Goal: Task Accomplishment & Management: Use online tool/utility

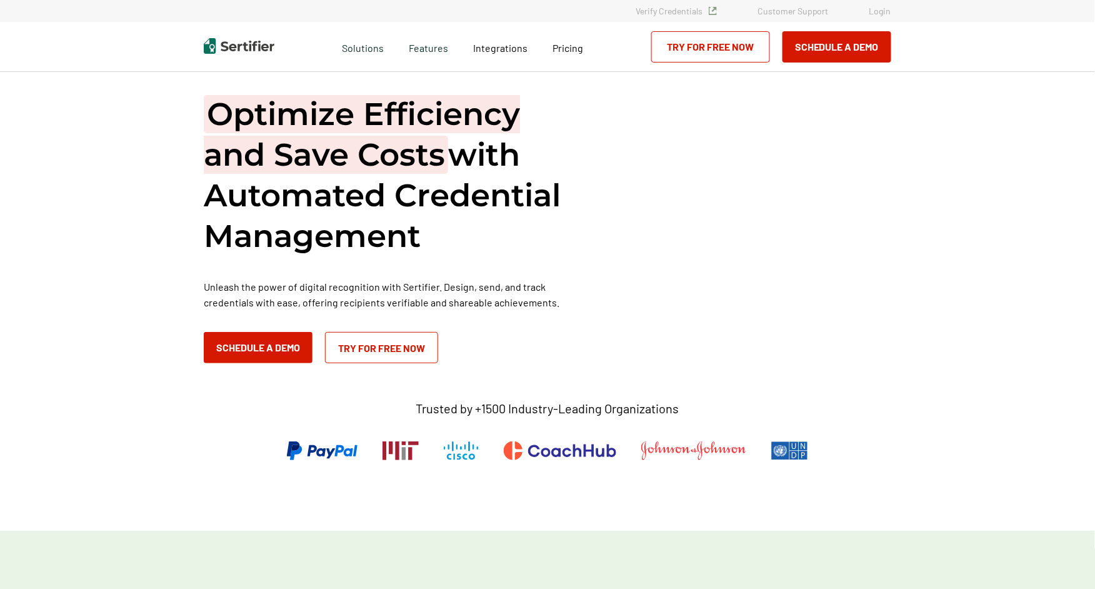
click at [876, 9] on link "Login" at bounding box center [880, 11] width 22 height 11
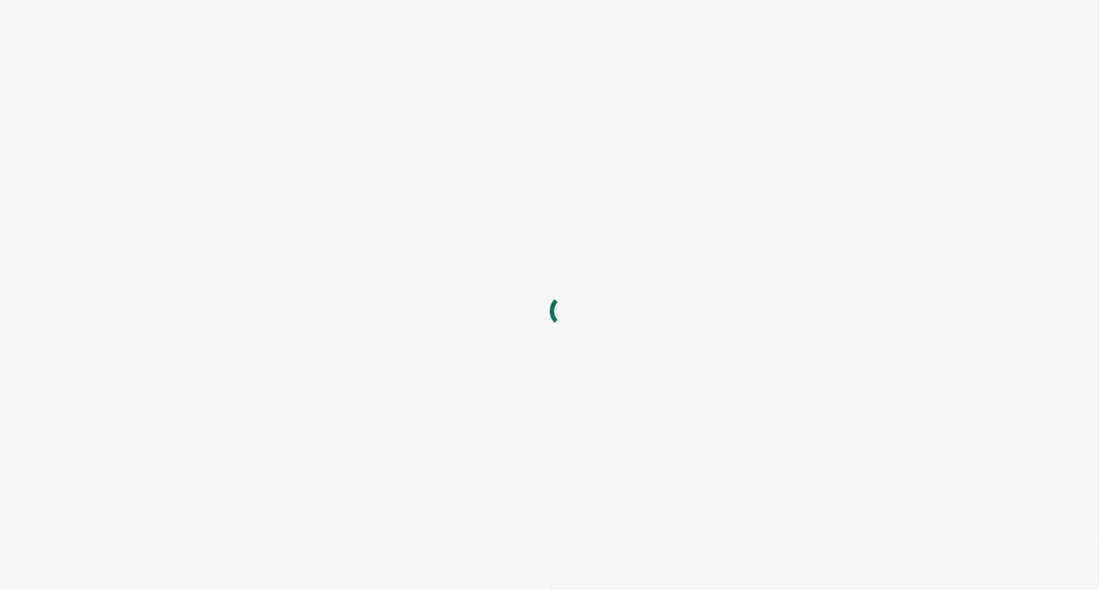
type input "[EMAIL_ADDRESS][DOMAIN_NAME]"
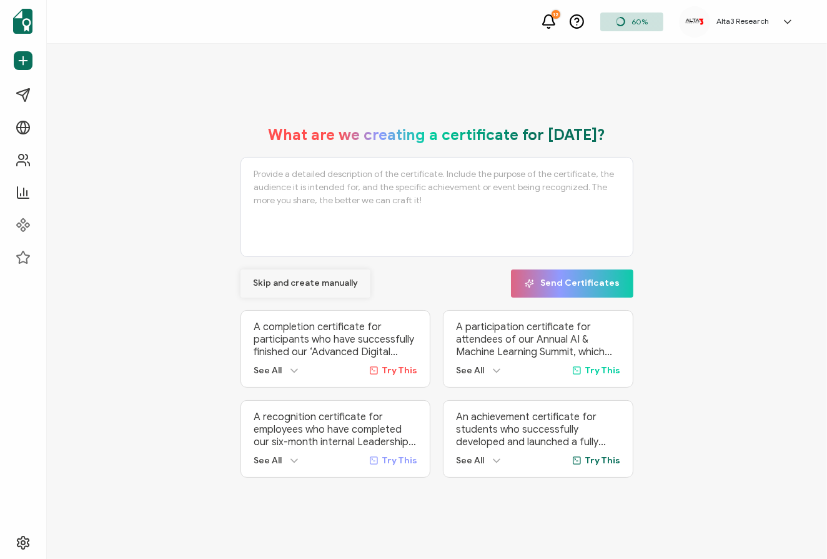
click at [298, 281] on span "Skip and create manually" at bounding box center [305, 283] width 105 height 9
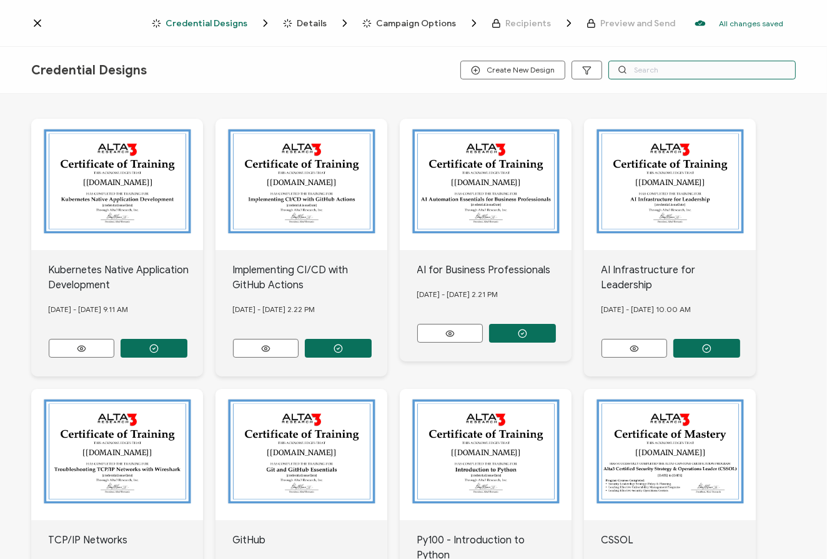
click at [652, 69] on input "text" at bounding box center [702, 70] width 187 height 19
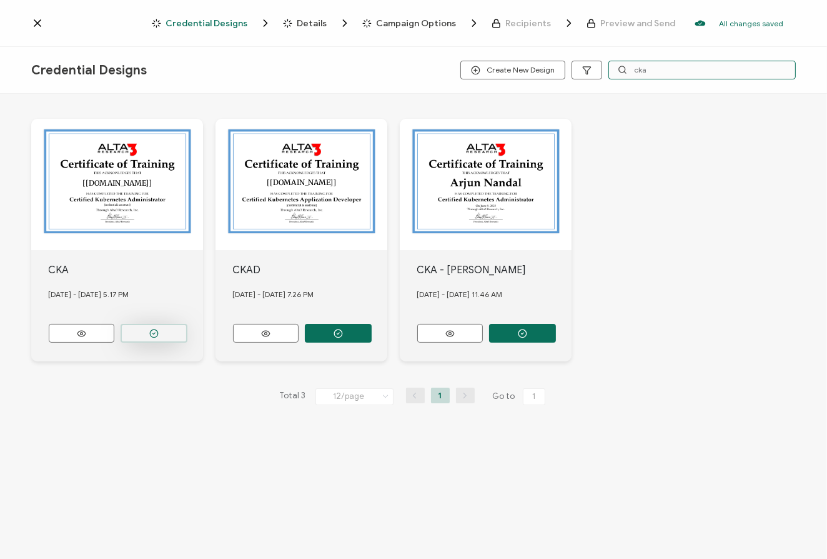
type input "cka"
click at [153, 336] on button "button" at bounding box center [154, 333] width 67 height 19
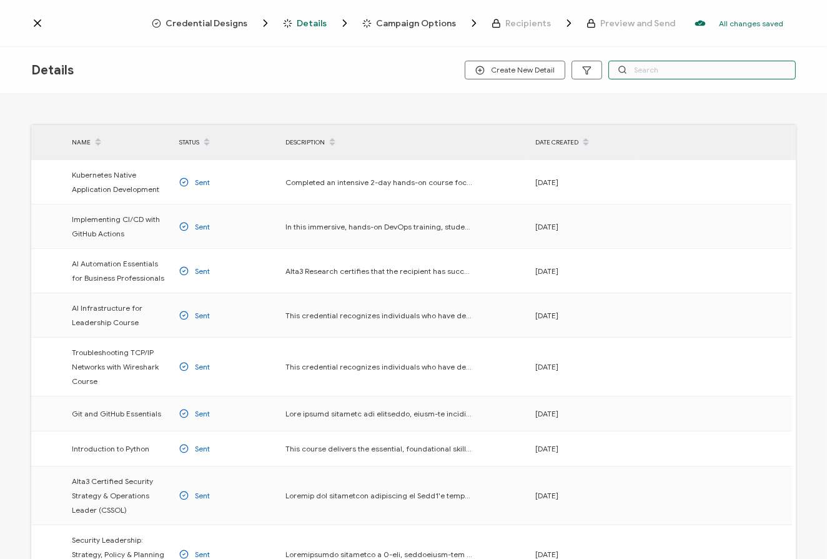
click at [649, 67] on input "text" at bounding box center [702, 70] width 187 height 19
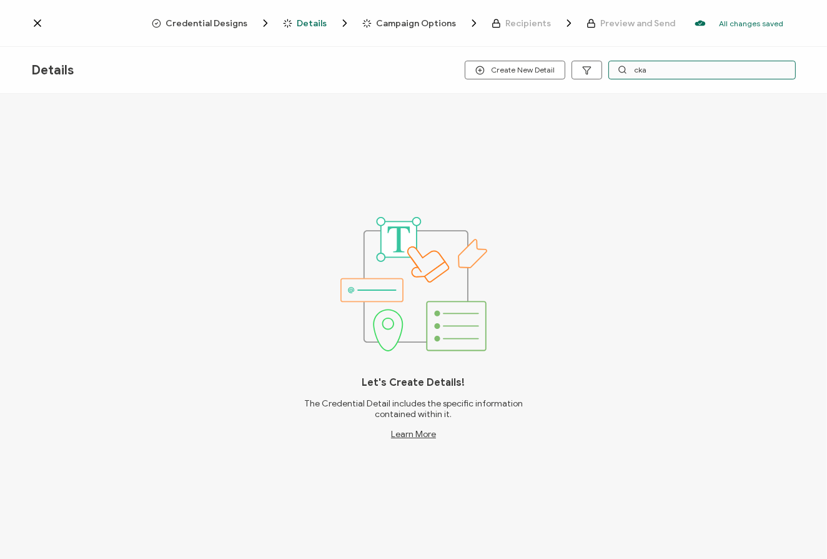
drag, startPoint x: 649, startPoint y: 67, endPoint x: 540, endPoint y: 89, distance: 111.5
click at [540, 89] on div "Details Create New Detail cka" at bounding box center [413, 70] width 827 height 47
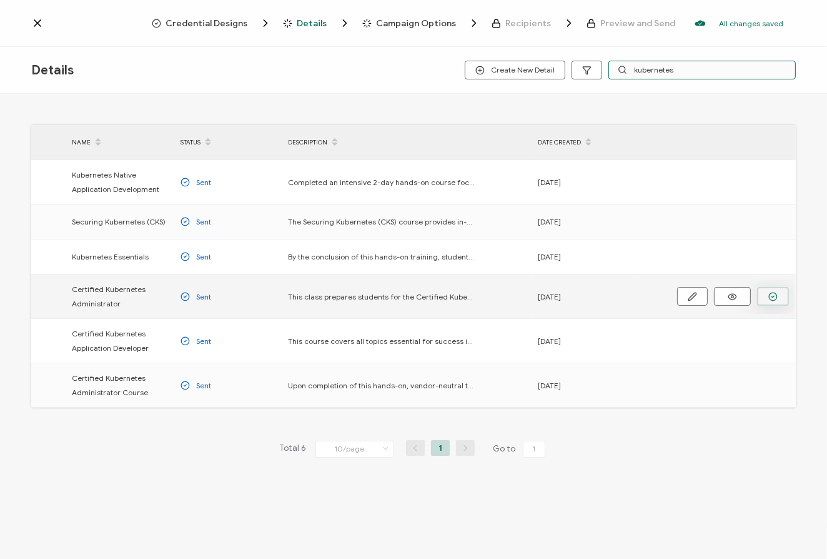
type input "kubernetes"
click at [0, 0] on button "button" at bounding box center [0, 0] width 0 height 0
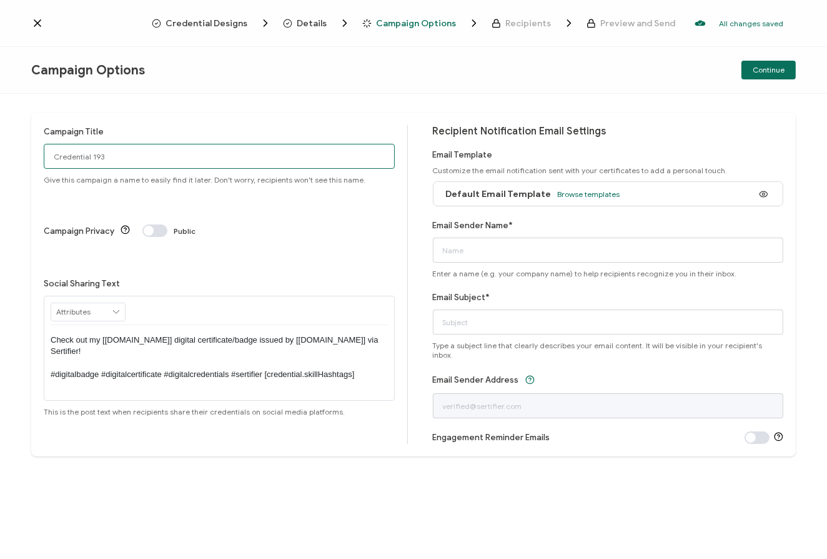
drag, startPoint x: 226, startPoint y: 161, endPoint x: -11, endPoint y: 147, distance: 237.8
click at [0, 147] on html "Credential Designs Details Campaign Options Recipients Preview and Send All cha…" at bounding box center [413, 279] width 827 height 559
type input "8/25 Public CKA"
click at [566, 197] on span "Browse templates" at bounding box center [589, 193] width 62 height 9
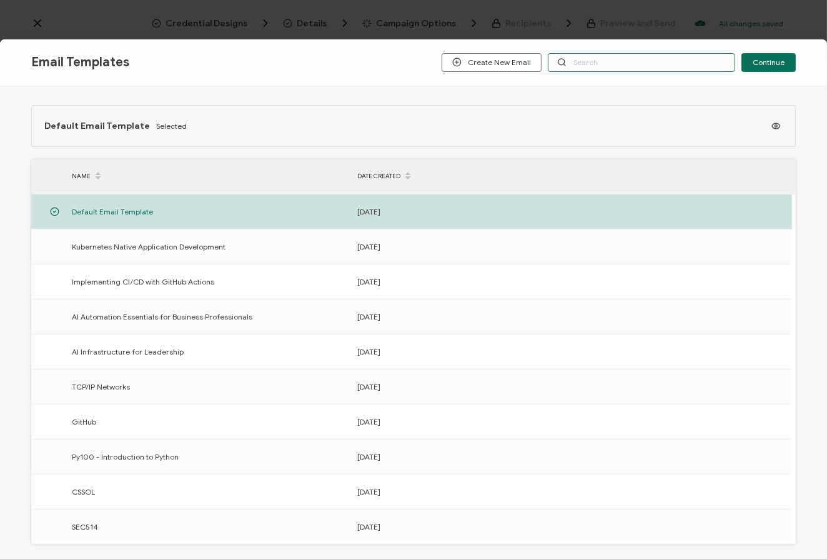
click at [669, 71] on input "text" at bounding box center [641, 62] width 187 height 19
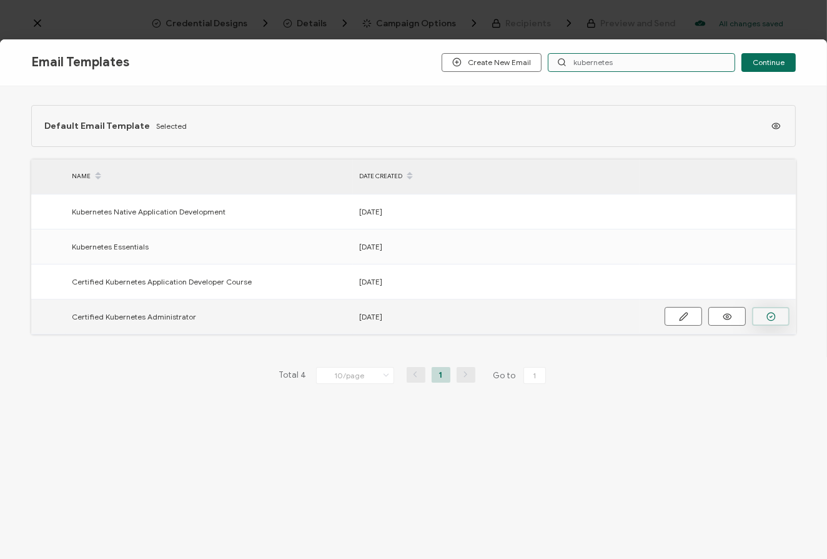
type input "kubernetes"
click at [0, 0] on icon "button" at bounding box center [0, 0] width 0 height 0
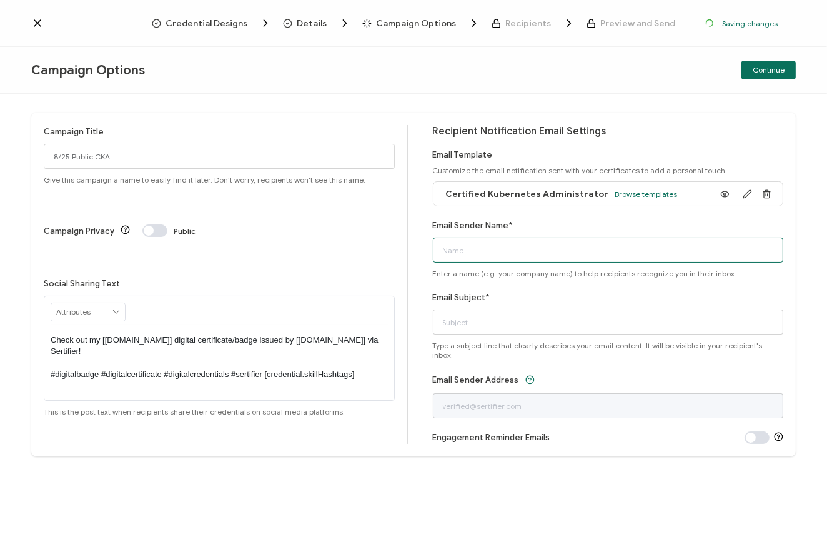
click at [629, 254] on input "Email Sender Name*" at bounding box center [608, 249] width 351 height 25
type input "Alta3 Research"
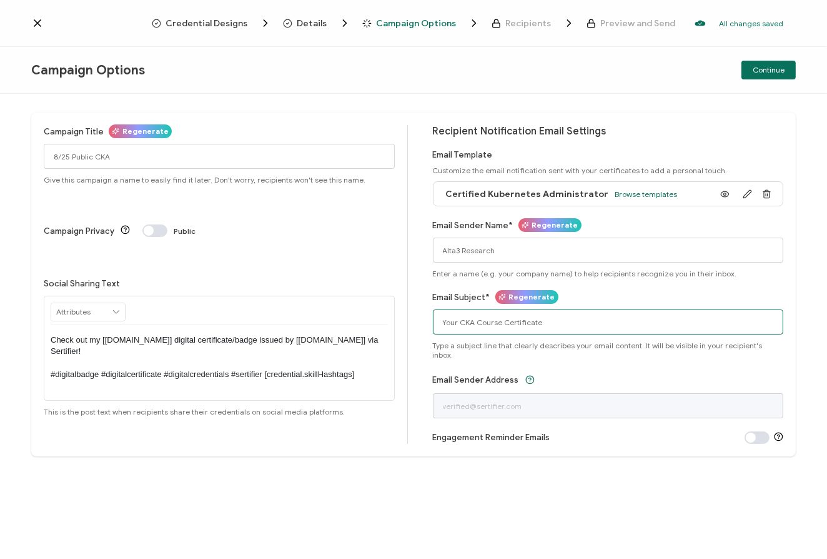
type input "Your CKA Course Certificate"
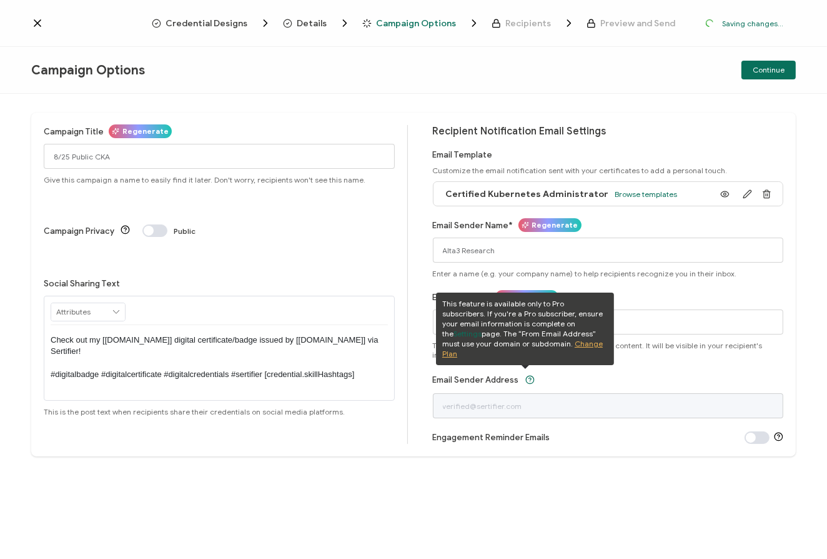
click at [702, 116] on div "Campaign Title Regenerate 8/25 Public CKA Give this campaign a name to easily f…" at bounding box center [413, 284] width 765 height 344
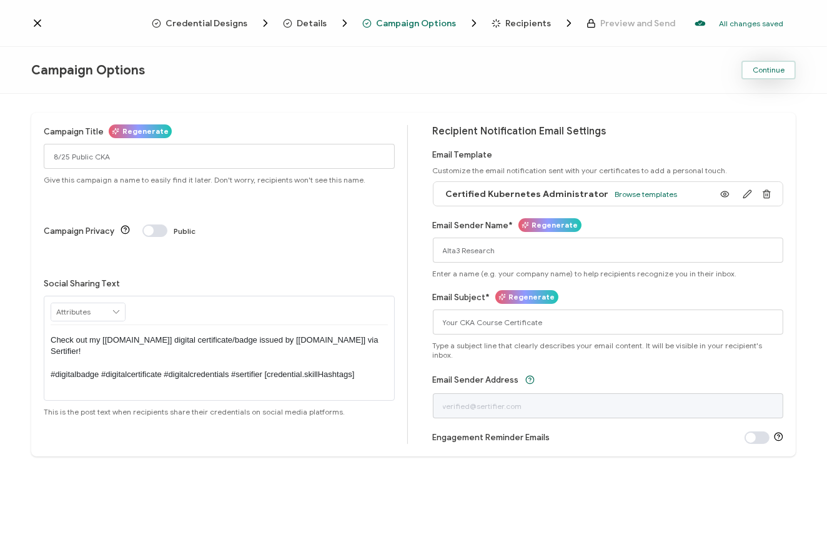
click at [768, 67] on span "Continue" at bounding box center [769, 69] width 32 height 7
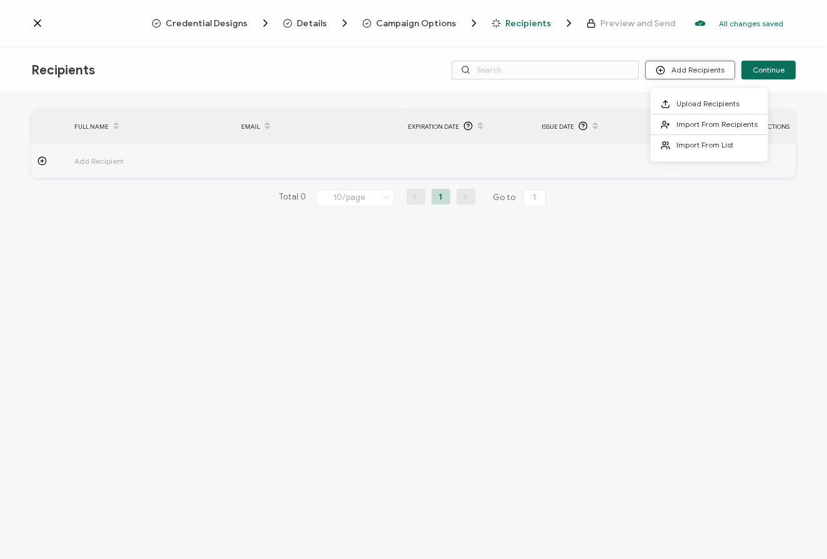
click at [705, 66] on button "Add Recipients" at bounding box center [691, 70] width 90 height 19
click at [701, 101] on span "Upload Recipients" at bounding box center [708, 103] width 63 height 9
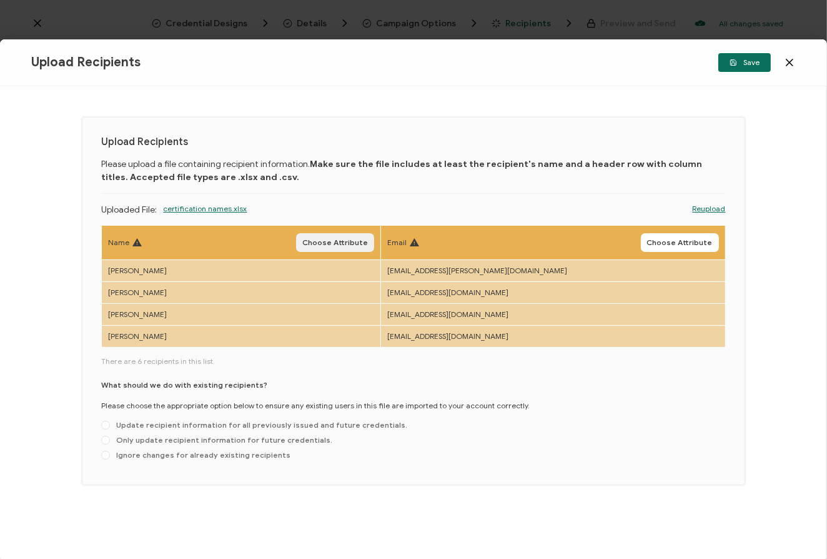
click at [342, 239] on span "Choose Attribute" at bounding box center [335, 242] width 66 height 7
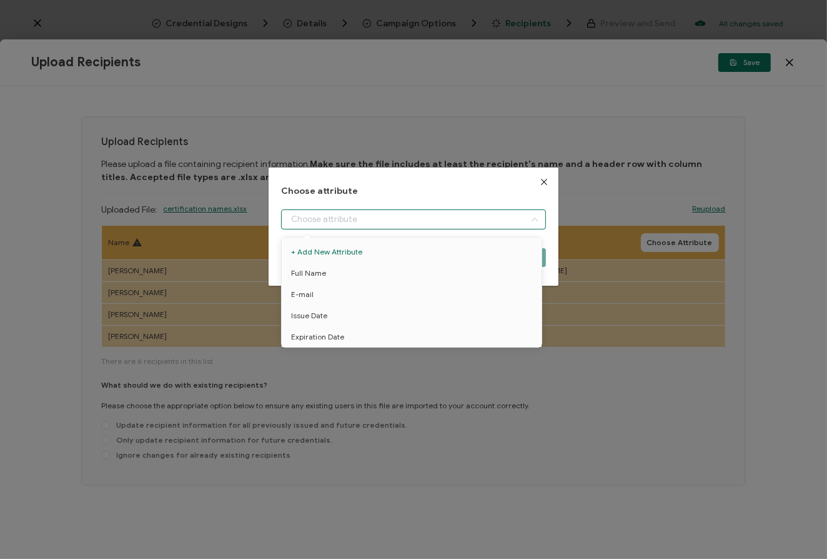
click at [321, 223] on input "dialog" at bounding box center [413, 219] width 264 height 20
click at [314, 272] on span "Full Name" at bounding box center [308, 272] width 35 height 21
type input "Full Name"
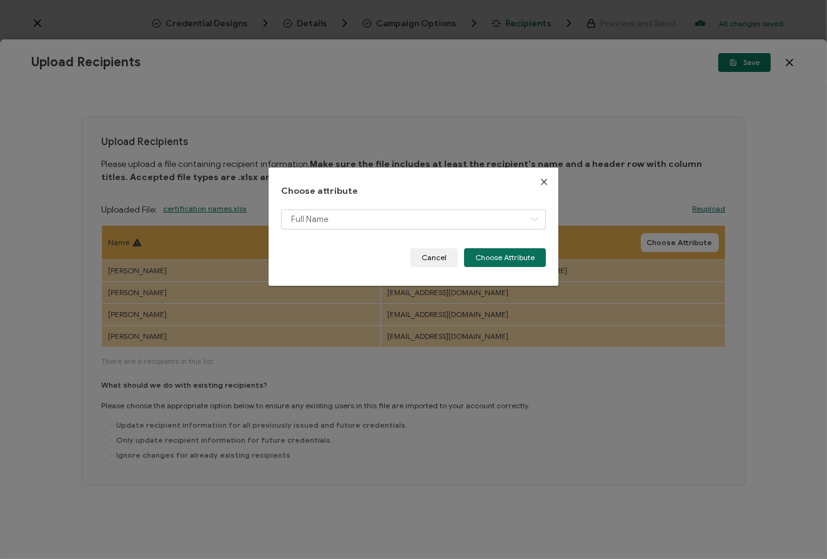
click at [494, 269] on div "Choose attribute Full Name Cancel Choose Attribute" at bounding box center [413, 226] width 289 height 118
click at [492, 262] on button "Choose Attribute" at bounding box center [505, 257] width 82 height 19
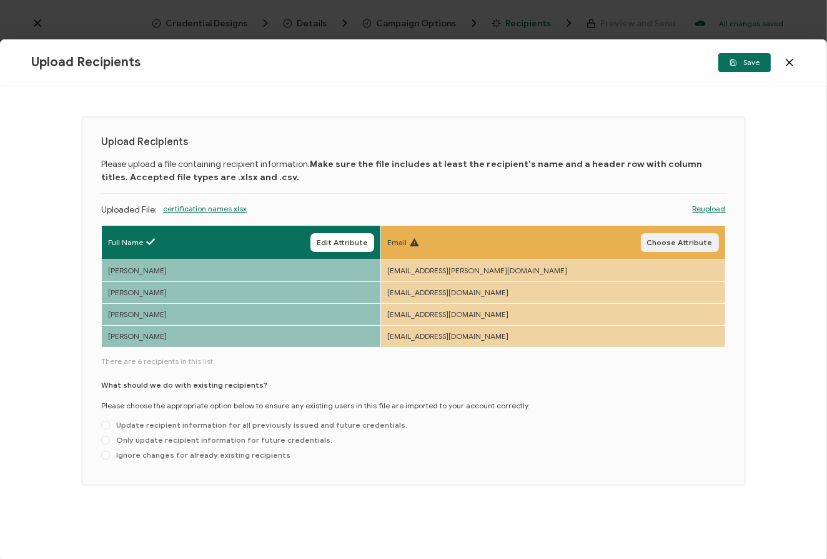
click at [667, 247] on button "Choose Attribute" at bounding box center [680, 242] width 78 height 19
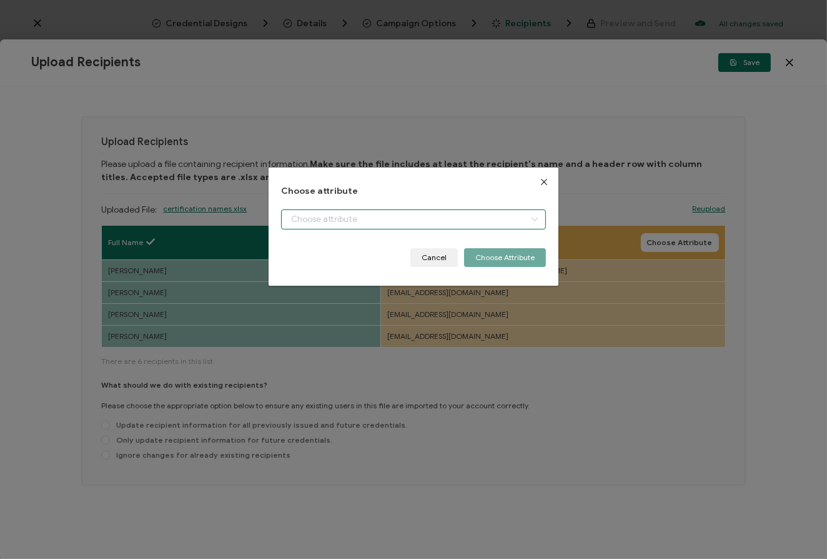
click at [472, 221] on input "dialog" at bounding box center [413, 219] width 264 height 20
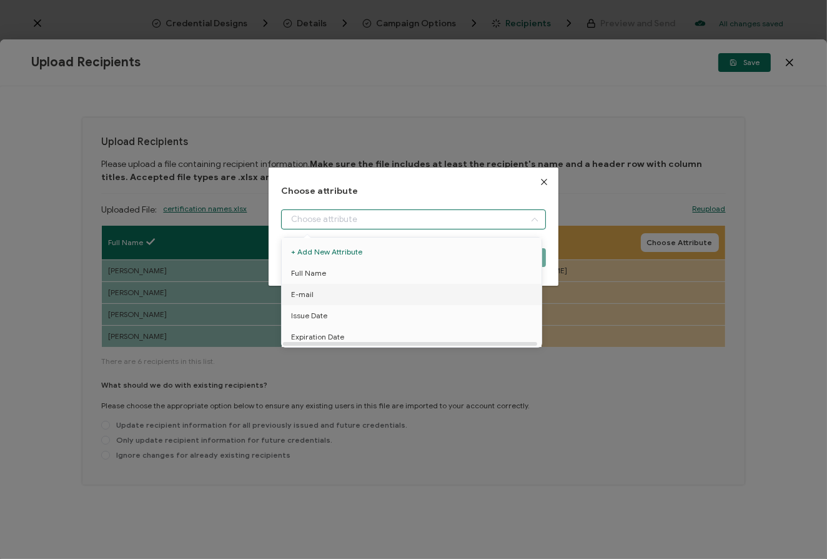
click at [311, 292] on span "E-mail" at bounding box center [302, 294] width 22 height 21
type input "E-mail"
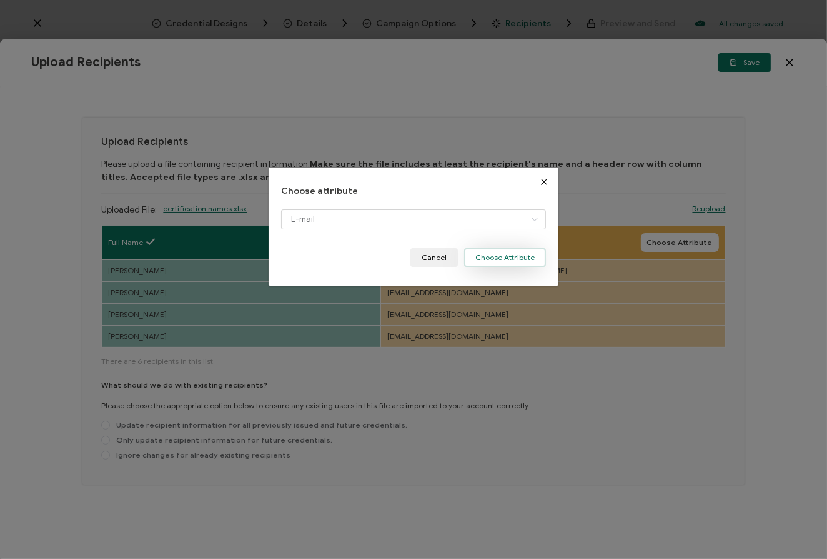
click at [497, 259] on button "Choose Attribute" at bounding box center [505, 257] width 82 height 19
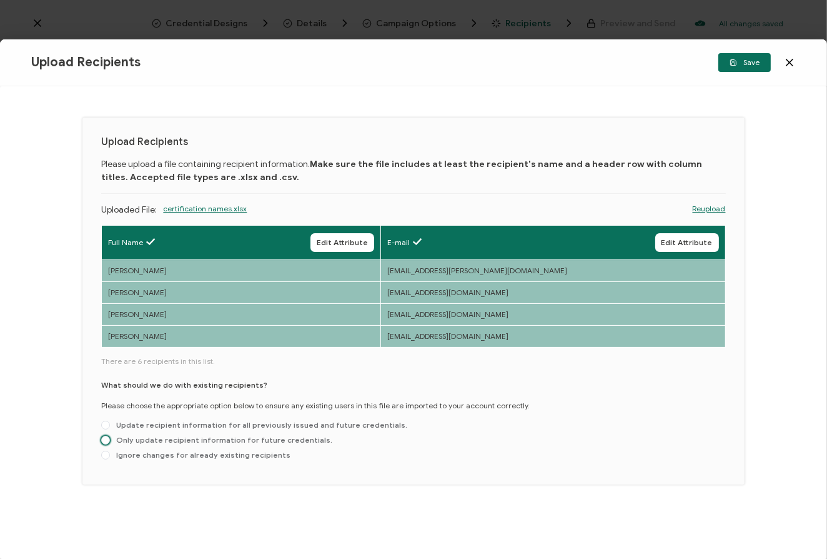
click at [256, 439] on span "Only update recipient information for future credentials." at bounding box center [221, 439] width 222 height 9
click at [110, 439] on input "Only update recipient information for future credentials." at bounding box center [105, 441] width 9 height 10
radio input "true"
click at [742, 68] on button "Save" at bounding box center [745, 62] width 52 height 19
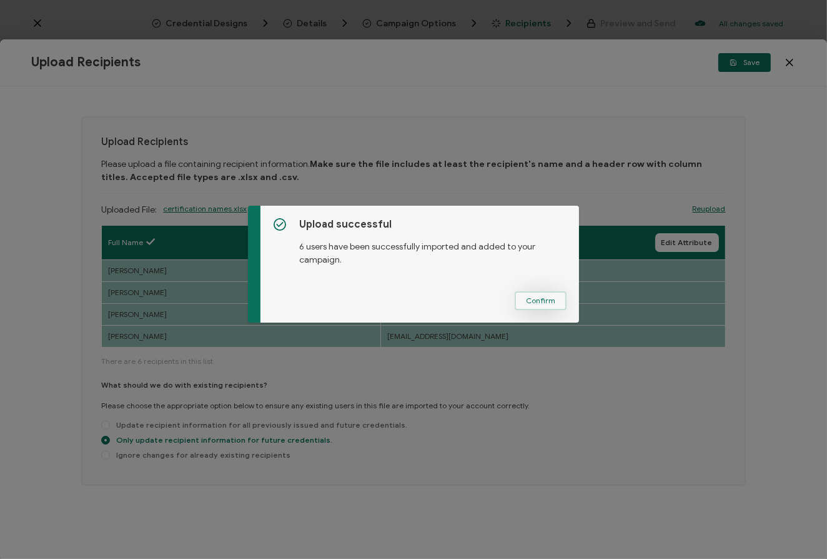
click at [544, 299] on span "Confirm" at bounding box center [540, 300] width 29 height 7
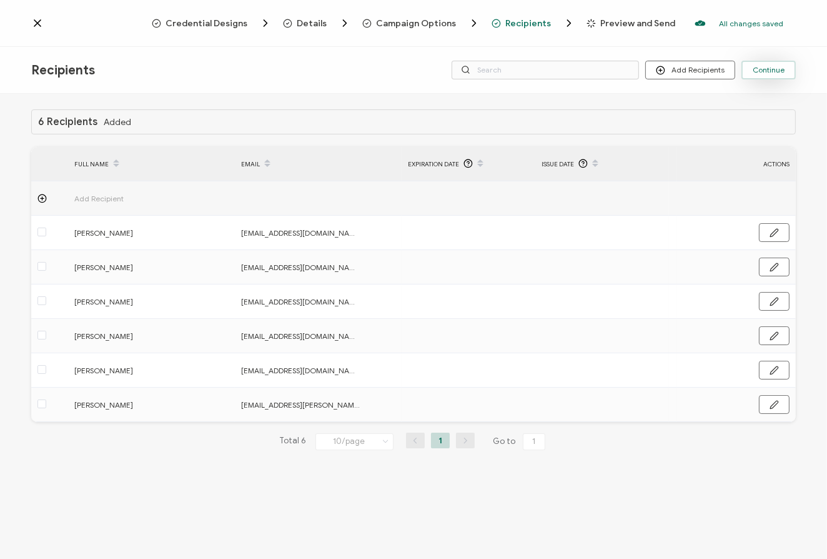
click at [777, 71] on span "Continue" at bounding box center [769, 69] width 32 height 7
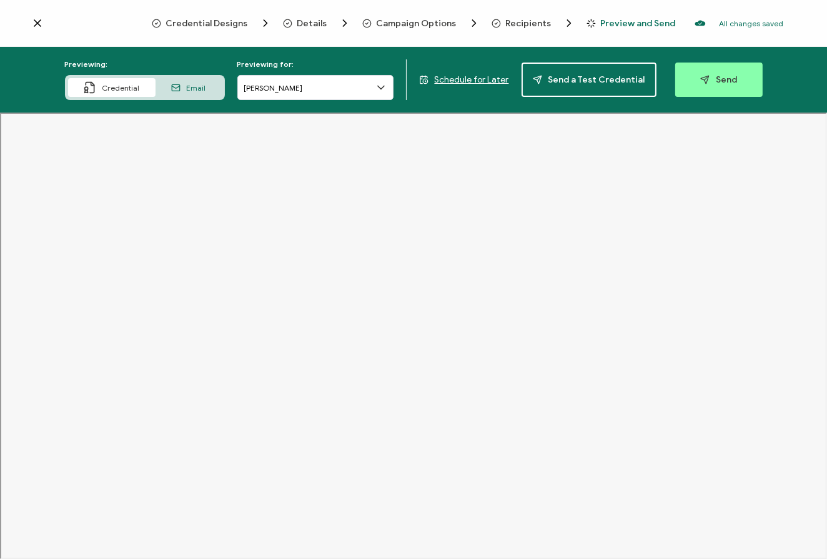
click at [464, 80] on span "Schedule for Later" at bounding box center [472, 79] width 74 height 11
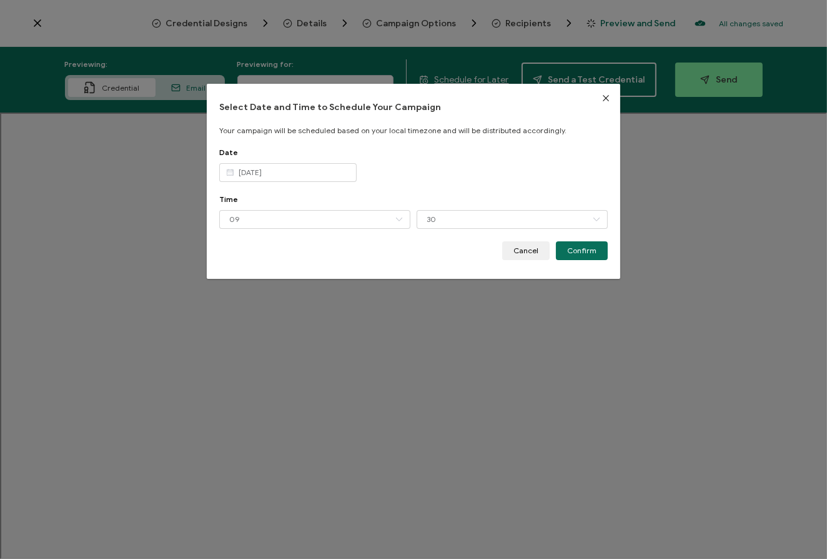
click at [226, 173] on icon "dialog" at bounding box center [230, 172] width 16 height 19
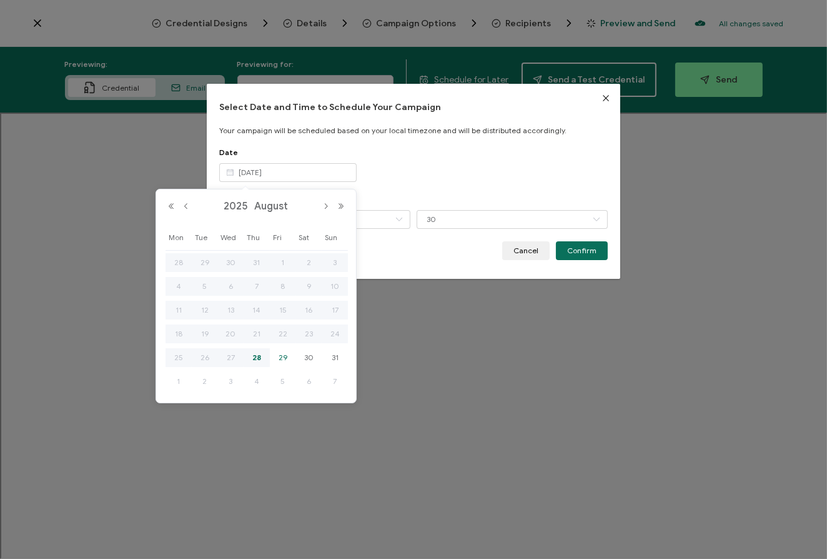
click at [277, 355] on span "29" at bounding box center [283, 357] width 15 height 15
type input "Aug 29 2025"
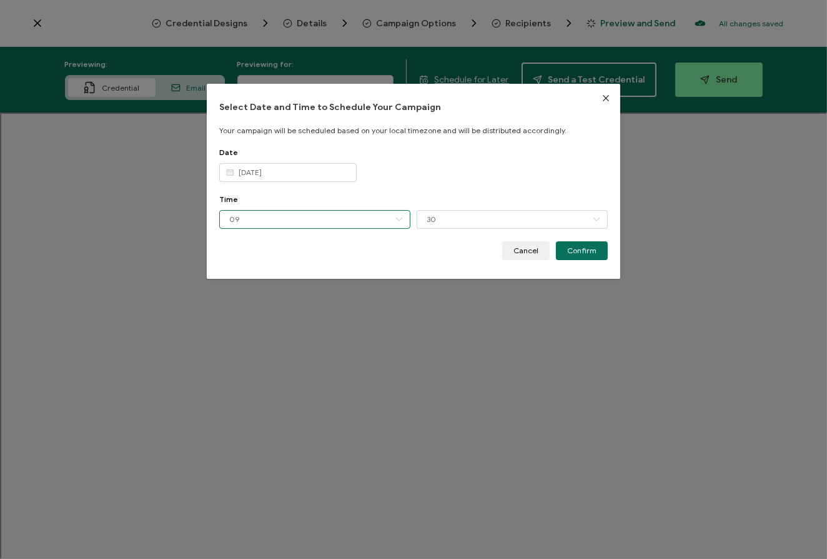
click at [286, 215] on input "09" at bounding box center [314, 219] width 191 height 19
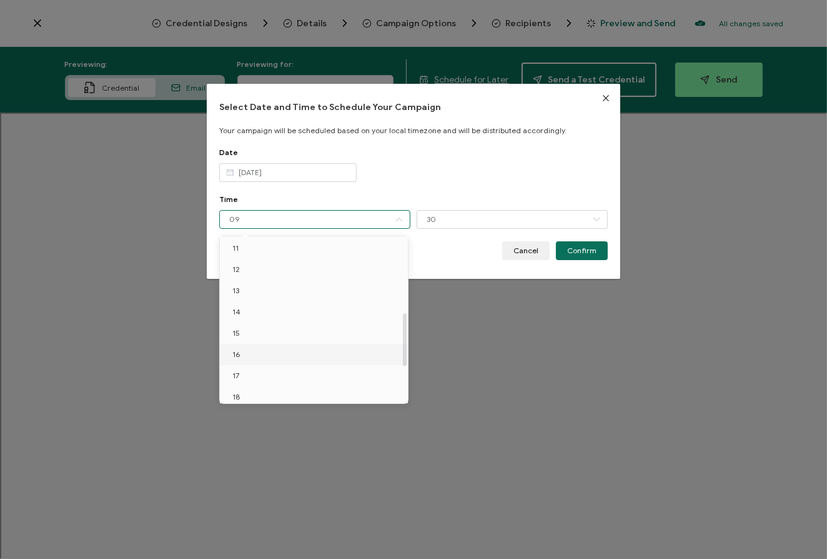
scroll to position [239, 0]
click at [243, 306] on li "14" at bounding box center [316, 309] width 192 height 21
type input "14"
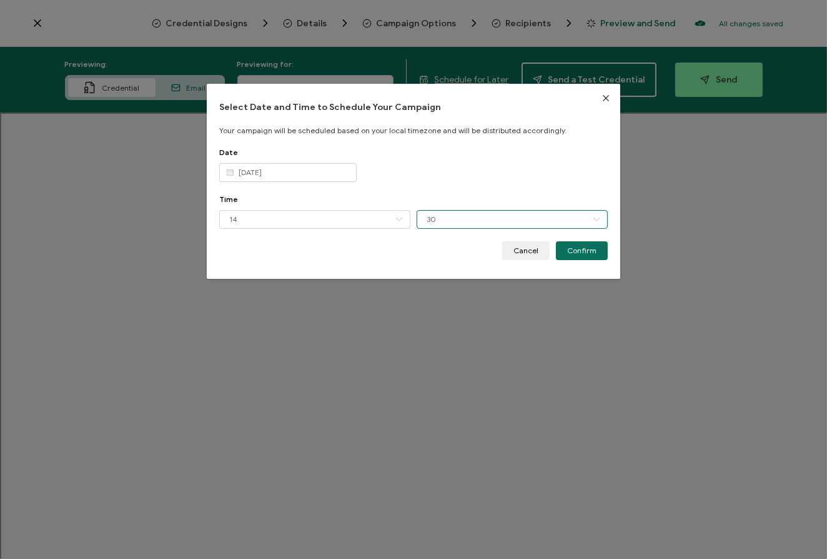
click at [512, 218] on input "30" at bounding box center [512, 219] width 191 height 19
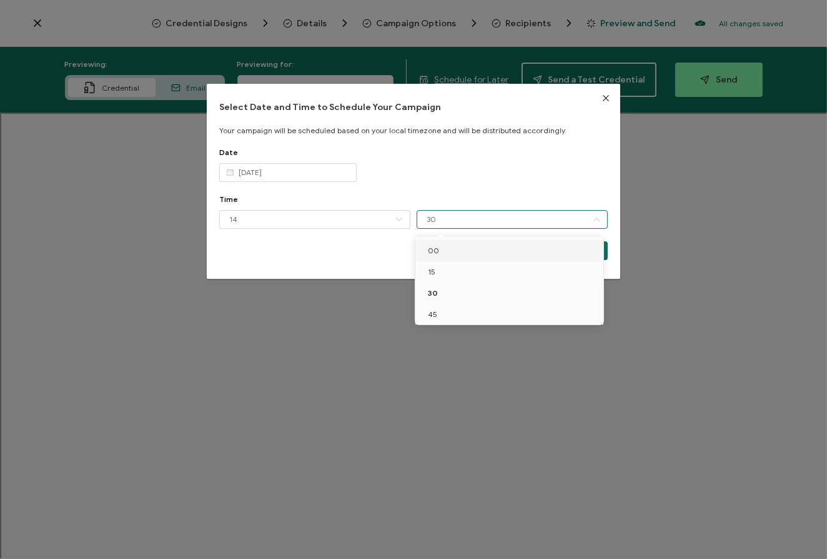
click at [433, 253] on span "00" at bounding box center [433, 250] width 11 height 9
type input "00"
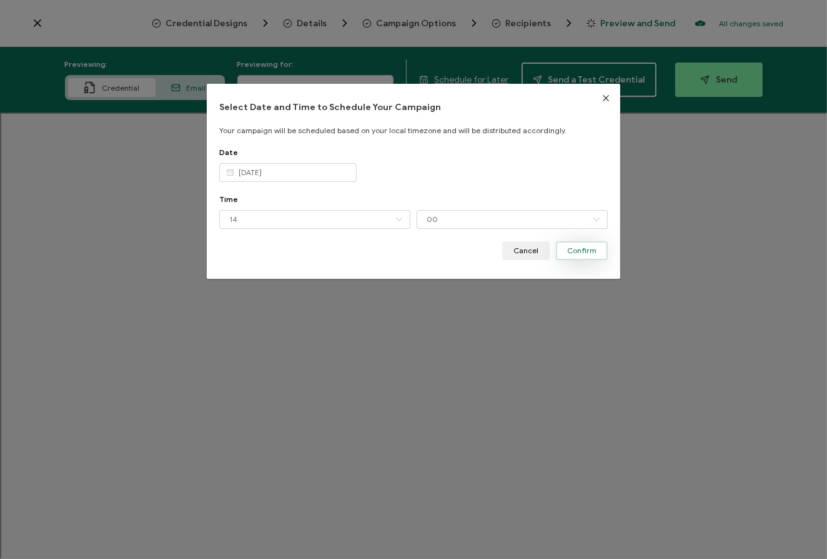
click at [583, 247] on span "Confirm" at bounding box center [581, 250] width 29 height 7
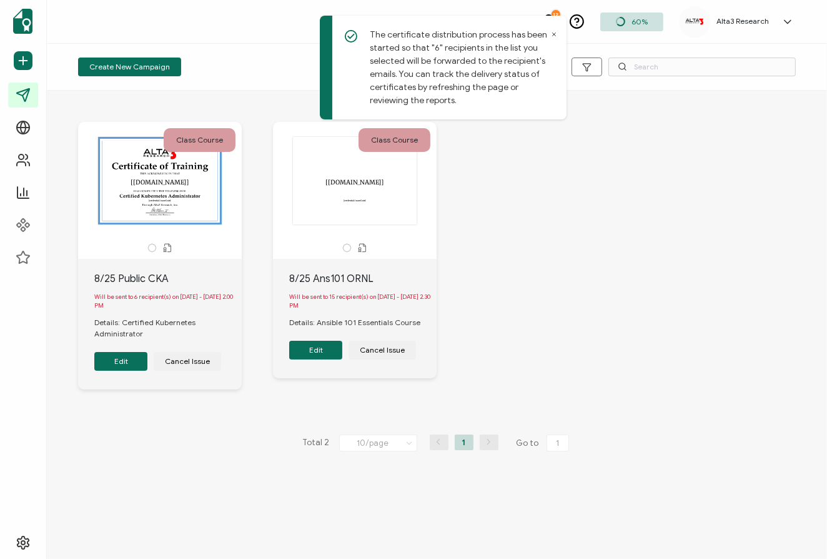
click at [554, 33] on icon at bounding box center [554, 34] width 6 height 6
